Goal: Navigation & Orientation: Find specific page/section

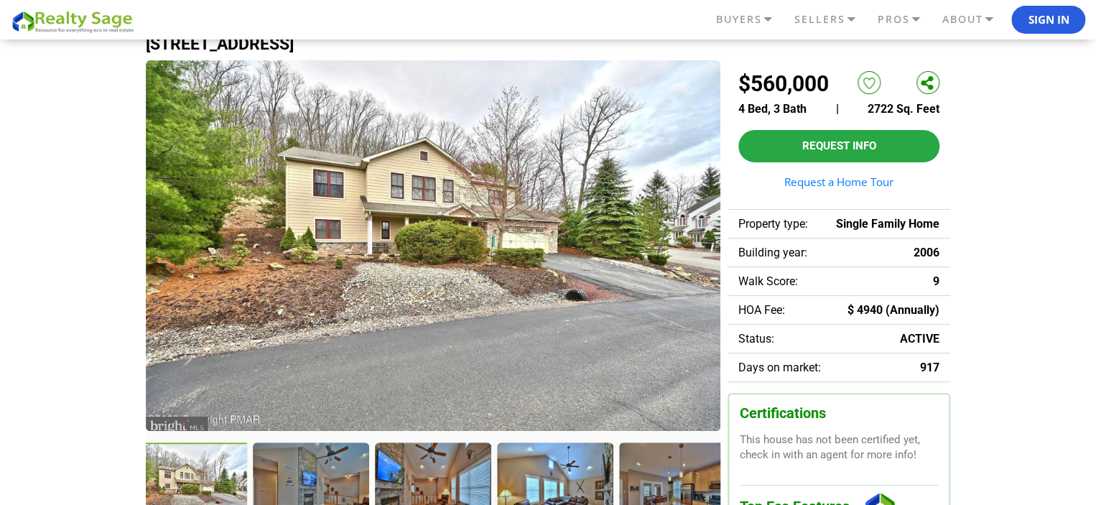
scroll to position [72, 0]
click at [446, 280] on img at bounding box center [433, 245] width 574 height 371
click at [317, 483] on div at bounding box center [312, 491] width 119 height 98
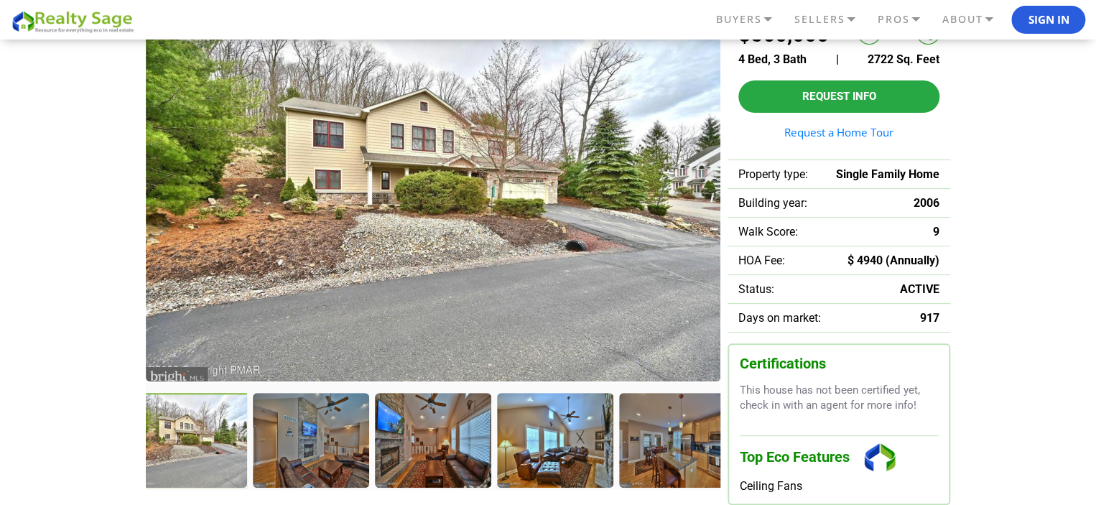
scroll to position [215, 0]
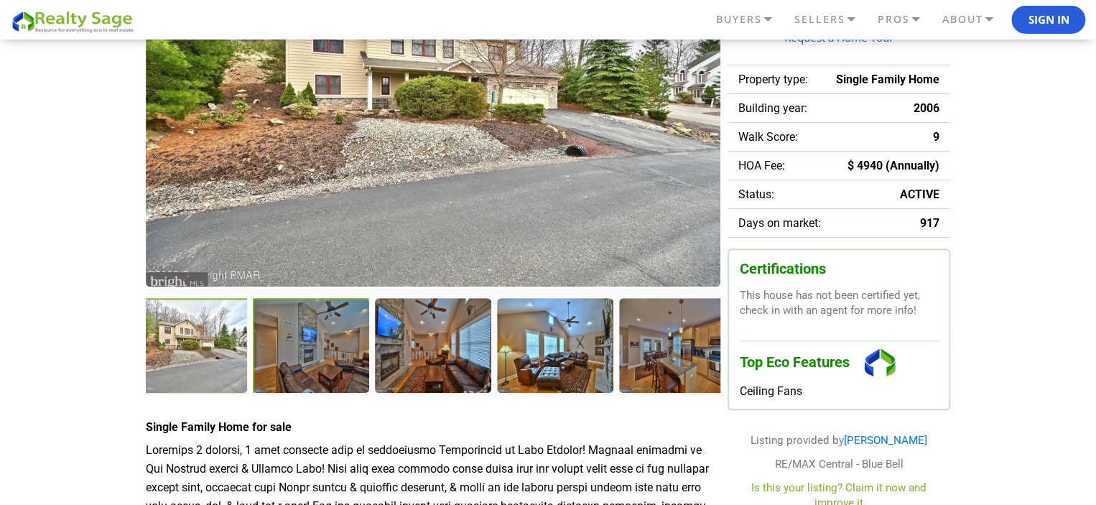
click at [266, 333] on div at bounding box center [312, 347] width 119 height 98
click at [465, 355] on div at bounding box center [434, 347] width 119 height 98
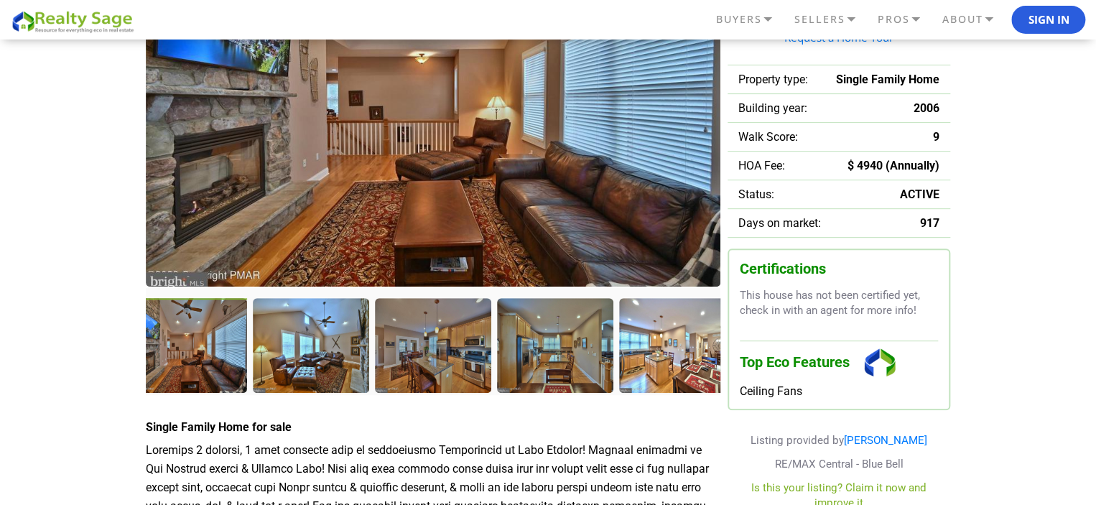
click at [224, 355] on div at bounding box center [190, 347] width 119 height 98
click at [316, 347] on div at bounding box center [312, 347] width 119 height 98
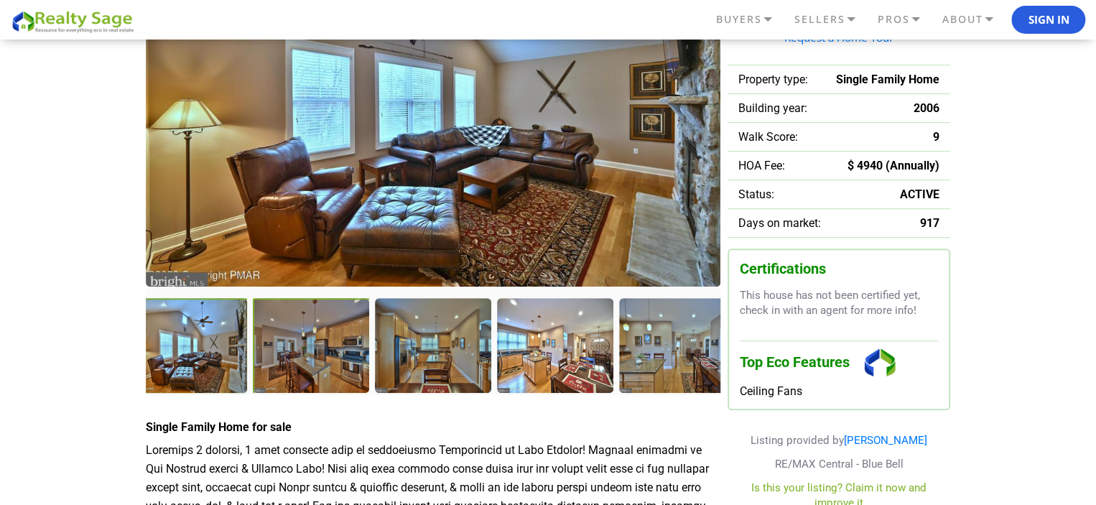
click at [319, 347] on div at bounding box center [312, 347] width 119 height 98
click at [307, 369] on div at bounding box center [312, 347] width 119 height 98
click at [416, 360] on div at bounding box center [434, 347] width 119 height 98
click at [689, 348] on div at bounding box center [678, 347] width 119 height 98
click at [554, 355] on div at bounding box center [556, 347] width 119 height 98
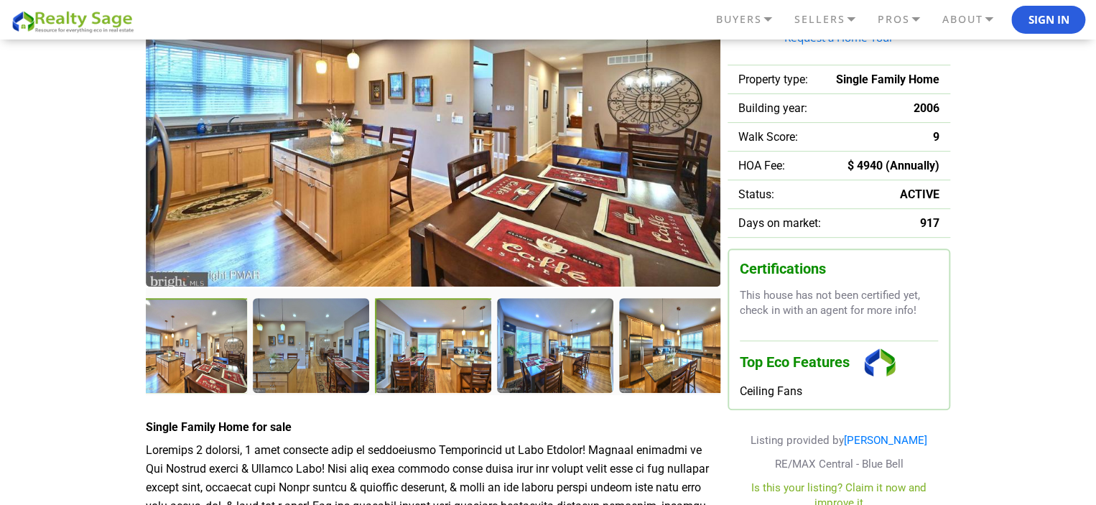
click at [445, 343] on div at bounding box center [434, 347] width 119 height 98
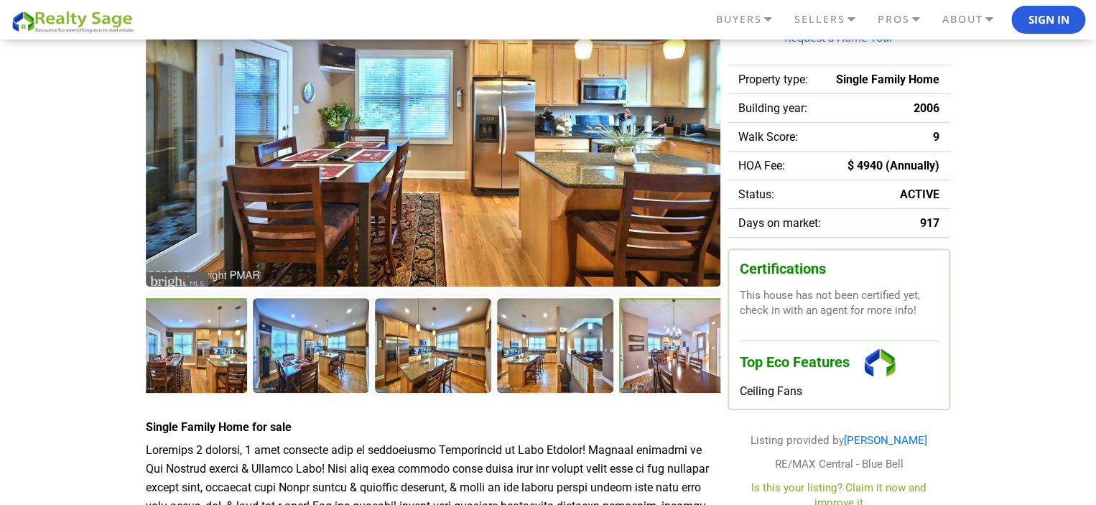
click at [676, 335] on div at bounding box center [678, 347] width 119 height 98
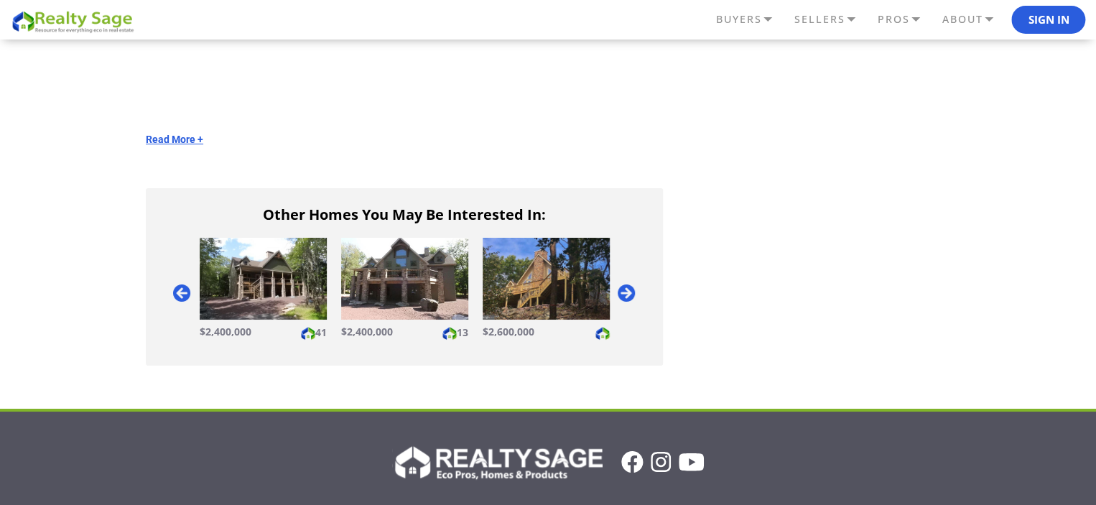
scroll to position [2585, 0]
